Goal: Find specific page/section

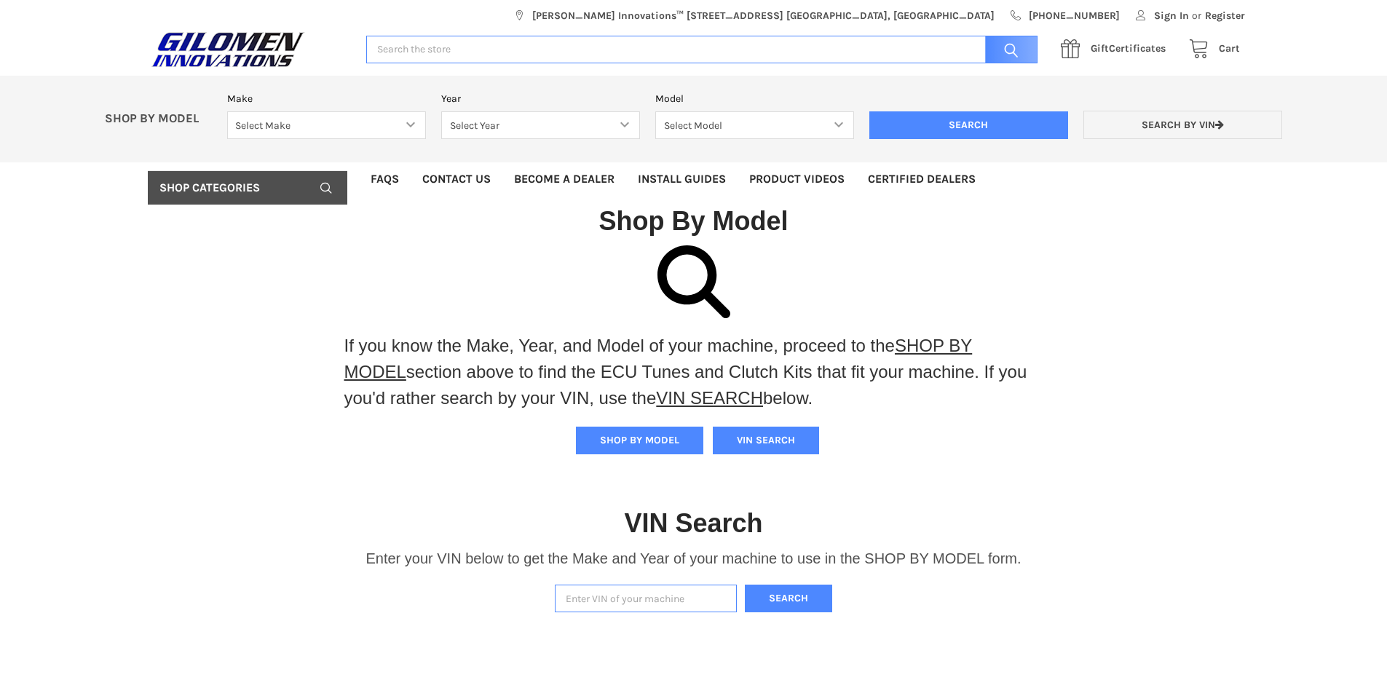
select select "353"
click at [227, 111] on select "Select Make Bobcat UTV Gravely UTV ACE 900 RANGER 570 Ranger 700 / 800 RANGER 9…" at bounding box center [326, 125] width 199 height 28
click at [521, 126] on select "Select Year [DATE] 2017 2018 2019 2020 2021 2022 2023 2024 2025" at bounding box center [540, 125] width 199 height 28
select select "423"
click at [441, 111] on select "Select Year [DATE] 2017 2018 2019 2020 2021 2022 2023 2024 2025" at bounding box center [540, 125] width 199 height 28
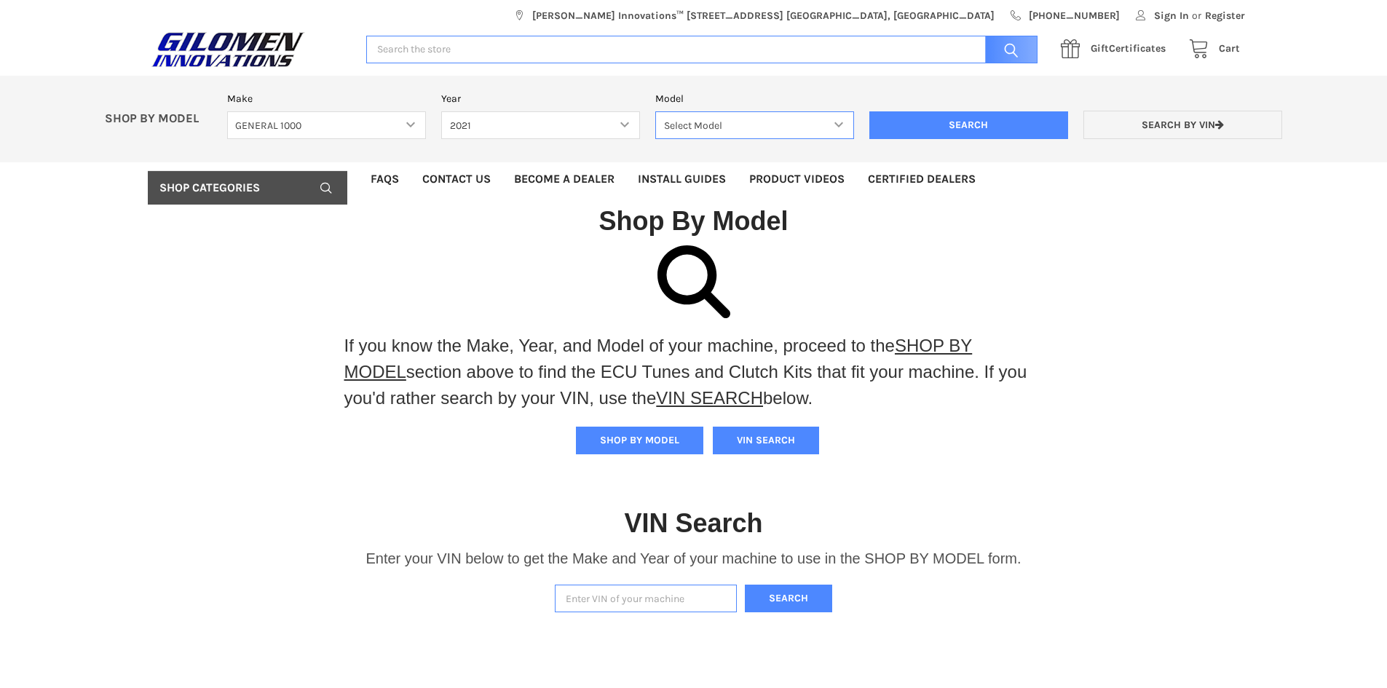
click at [702, 123] on select "Select Model GENERAL 1000 GENERAL 1000 4 GENERAL 1000 XP GENERAL 1000 XP 4" at bounding box center [754, 125] width 199 height 28
select select "437"
click at [655, 111] on select "Select Model GENERAL 1000 GENERAL 1000 4 GENERAL 1000 XP GENERAL 1000 XP 4" at bounding box center [754, 125] width 199 height 28
click at [934, 127] on input "Search" at bounding box center [968, 125] width 199 height 28
